Goal: Find specific page/section: Find specific page/section

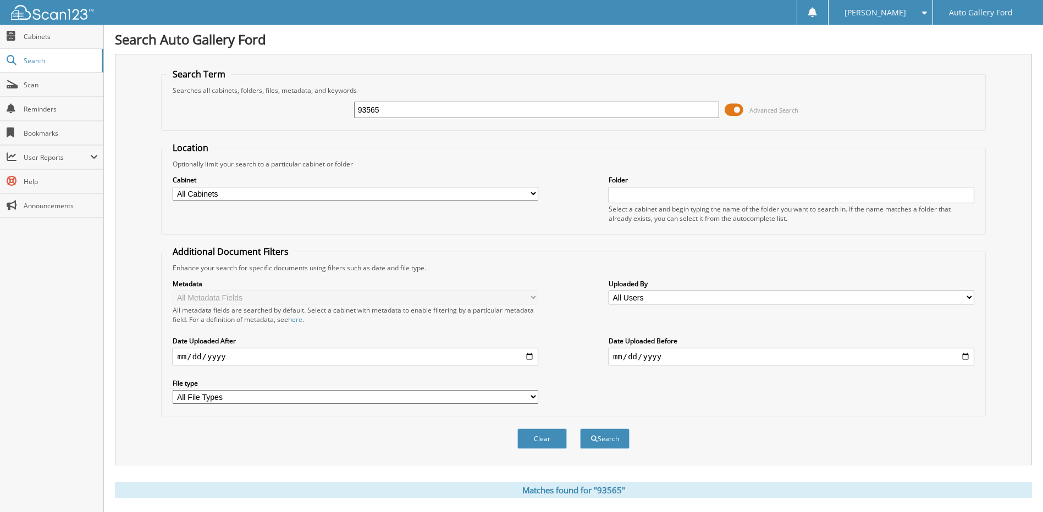
click at [266, 117] on div "93565 Advanced Search" at bounding box center [573, 110] width 812 height 30
type input "US BANK"
click at [580, 429] on button "Search" at bounding box center [604, 439] width 49 height 20
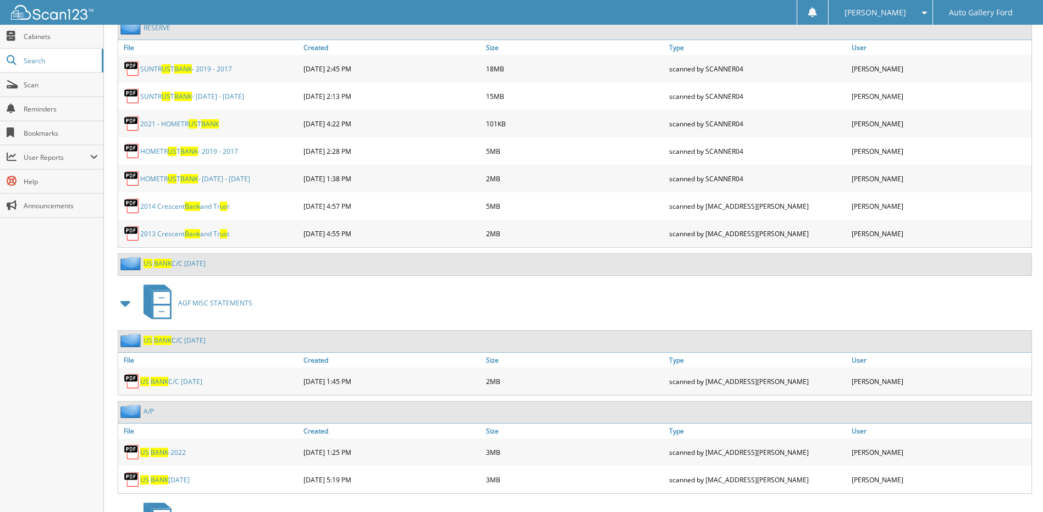
scroll to position [633, 0]
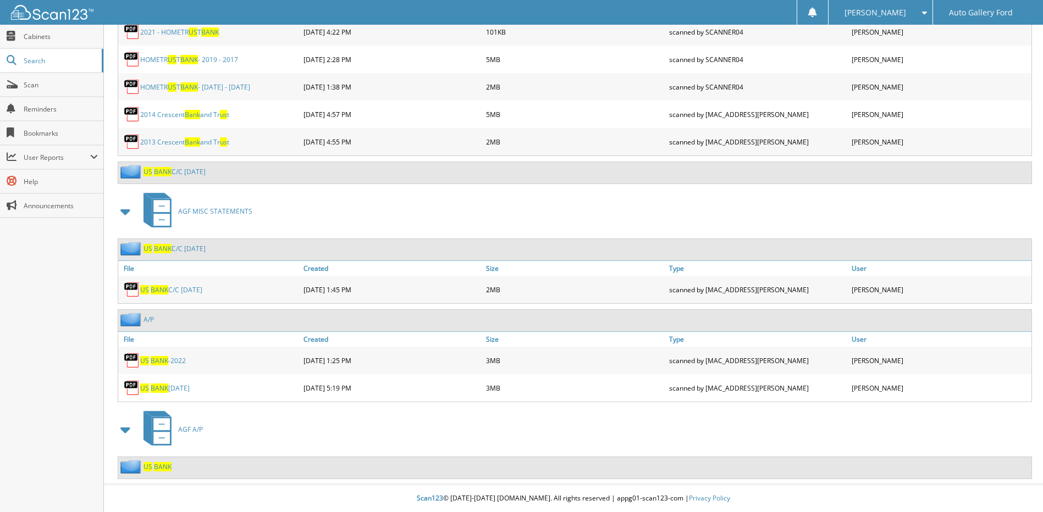
click at [150, 469] on span "US" at bounding box center [147, 466] width 9 height 9
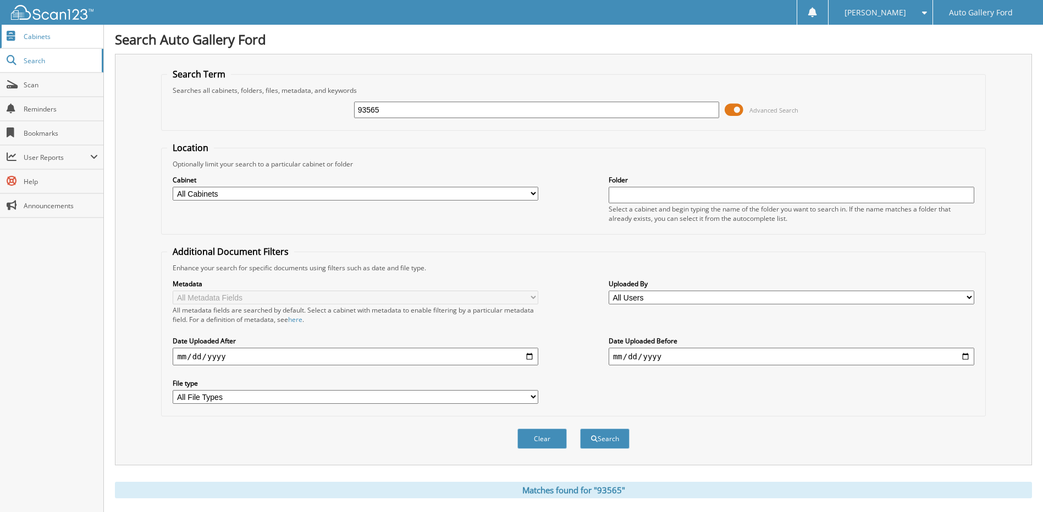
click at [45, 38] on span "Cabinets" at bounding box center [61, 36] width 74 height 9
